Goal: Task Accomplishment & Management: Complete application form

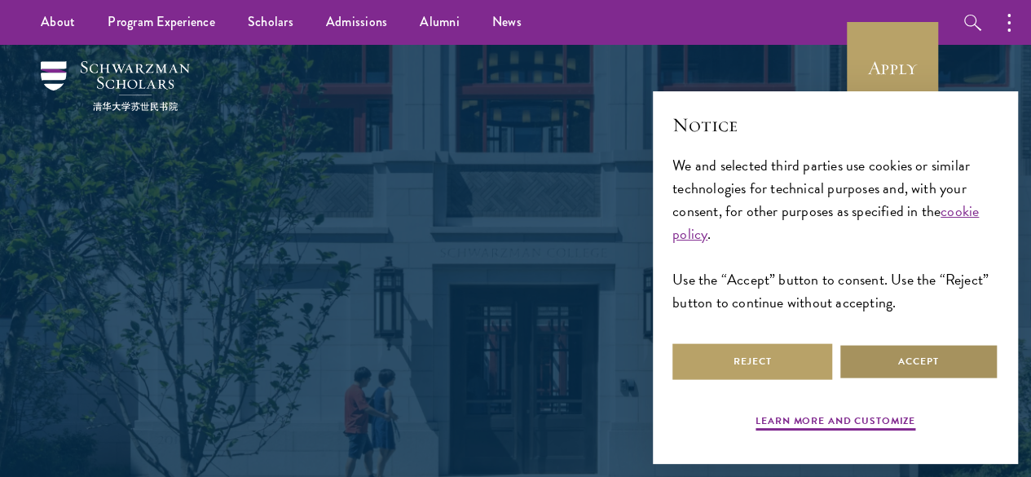
click at [901, 351] on button "Accept" at bounding box center [919, 361] width 160 height 37
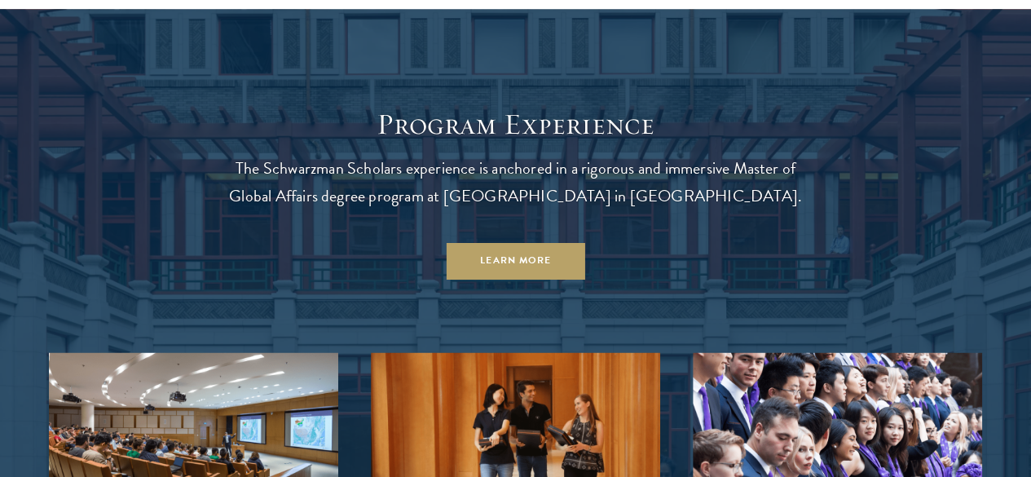
scroll to position [1302, 0]
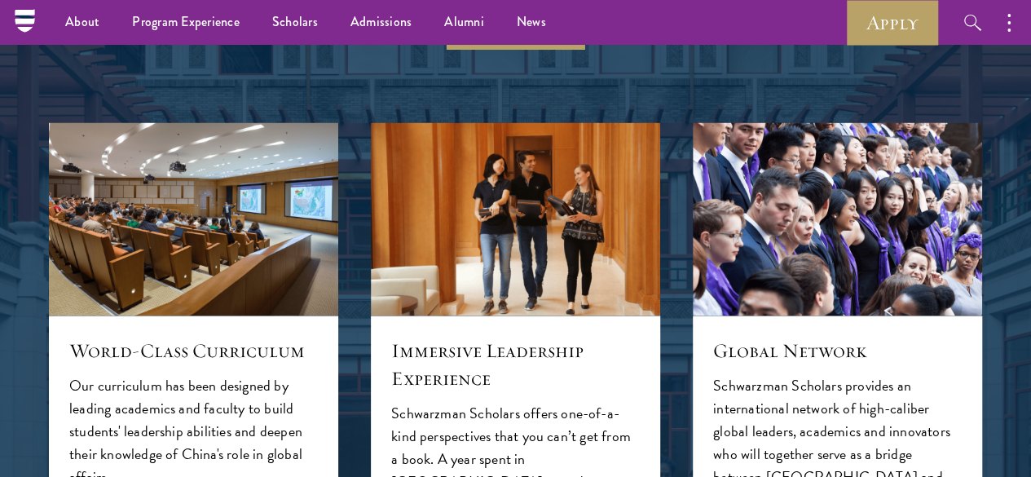
scroll to position [1457, 0]
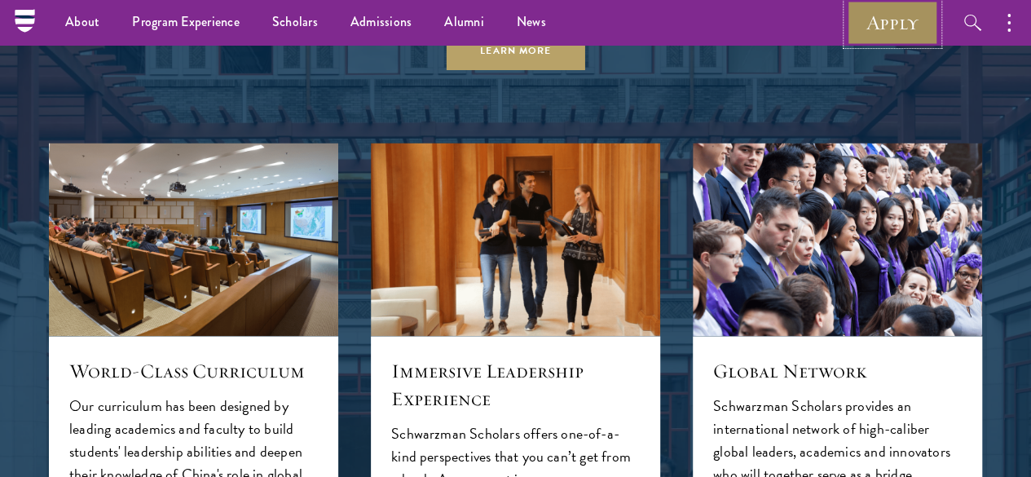
click at [893, 20] on link "Apply" at bounding box center [892, 22] width 91 height 45
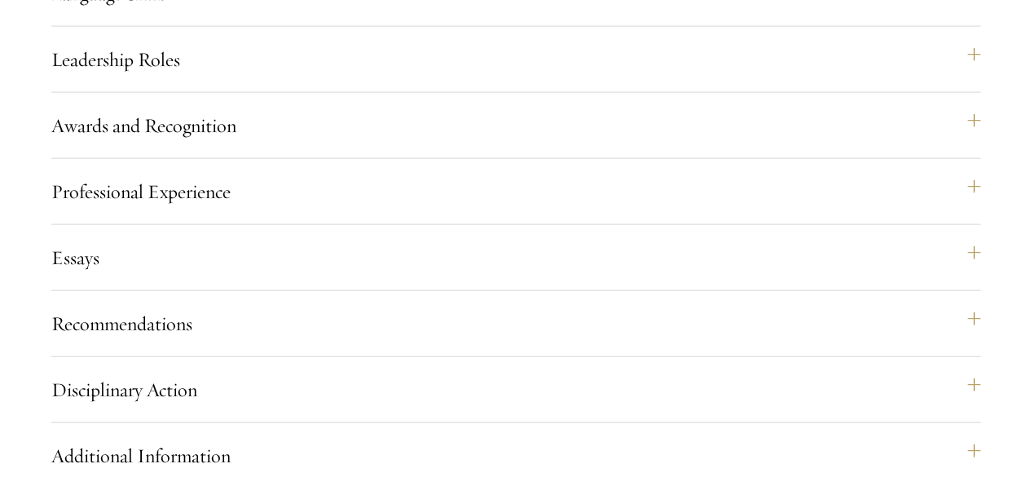
drag, startPoint x: 618, startPoint y: 381, endPoint x: 619, endPoint y: 362, distance: 18.8
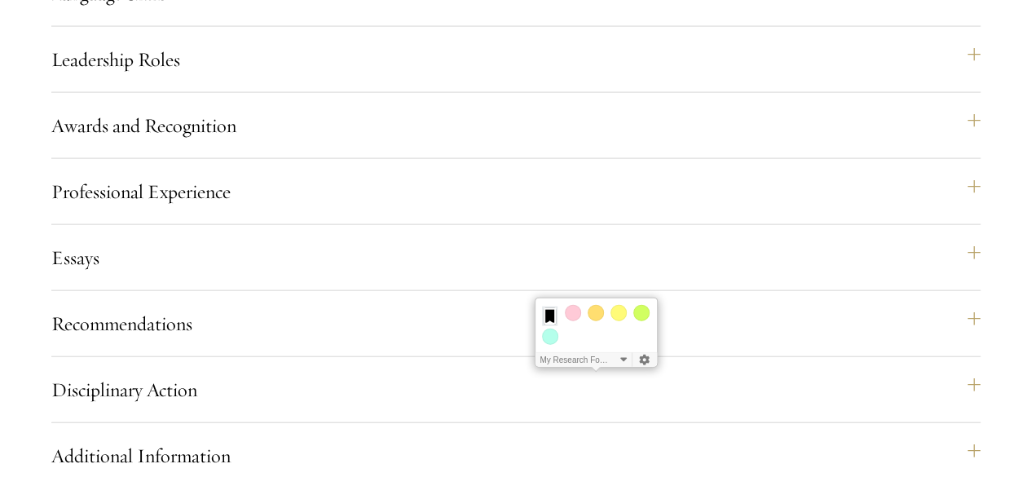
click at [619, 362] on button "My Research Folder" at bounding box center [583, 360] width 96 height 14
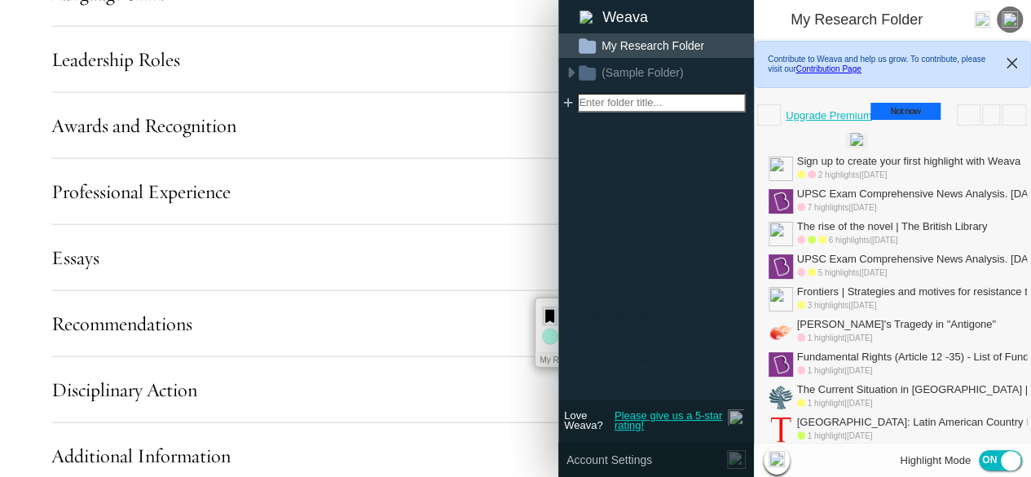
click at [1001, 58] on button "Close" at bounding box center [1012, 63] width 37 height 43
